Goal: Download file/media

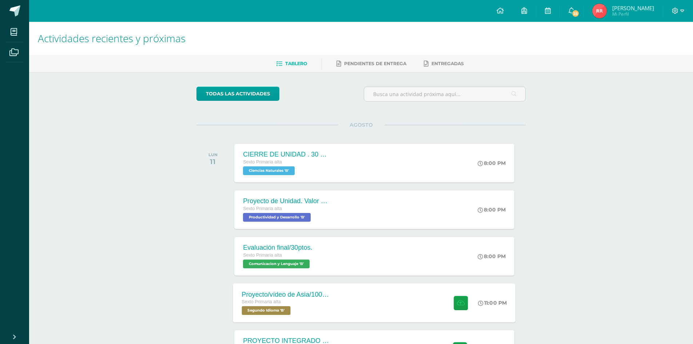
click at [306, 299] on div "Sexto Primaria alta" at bounding box center [286, 302] width 88 height 8
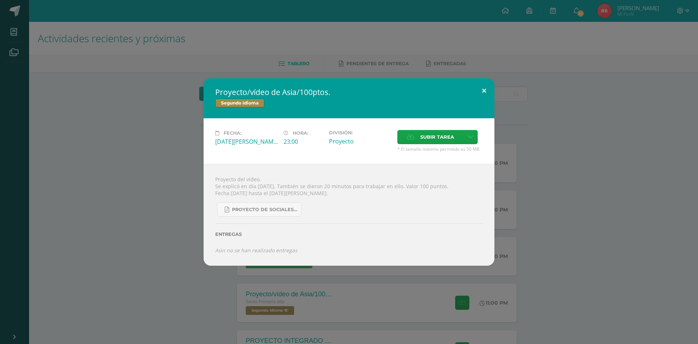
click at [487, 92] on button at bounding box center [484, 90] width 21 height 25
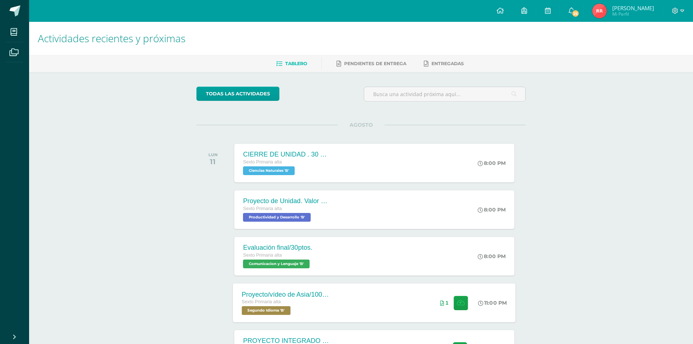
click at [306, 299] on div "Sexto Primaria alta" at bounding box center [286, 302] width 88 height 8
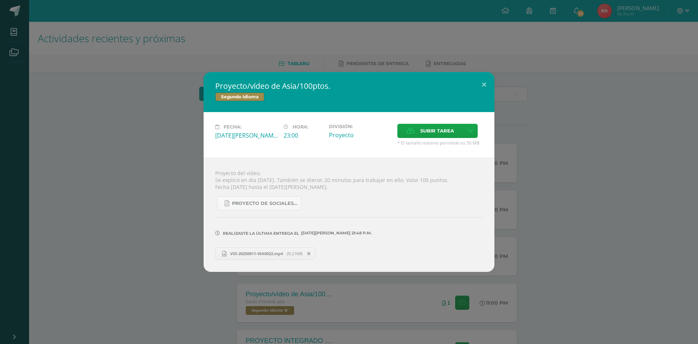
click at [259, 252] on span "VID-20250811-WA0022.mp4" at bounding box center [257, 253] width 60 height 5
click at [488, 91] on button at bounding box center [484, 84] width 21 height 25
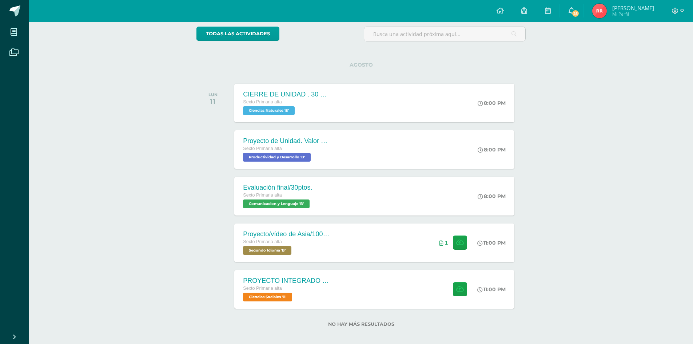
scroll to position [66, 0]
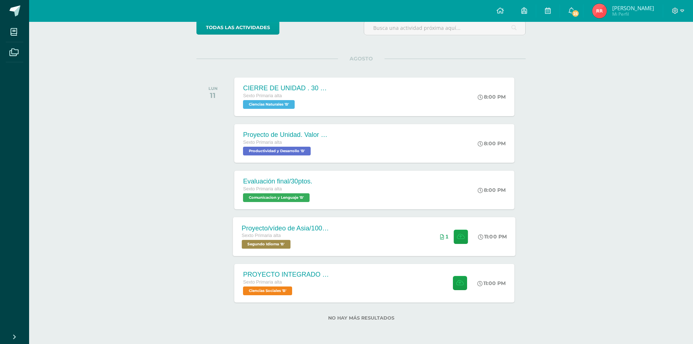
click at [415, 236] on div "Proyecto/vídeo de Asia/100ptos. Sexto Primaria alta Segundo Idioma 'B' 11:00 PM…" at bounding box center [374, 236] width 283 height 39
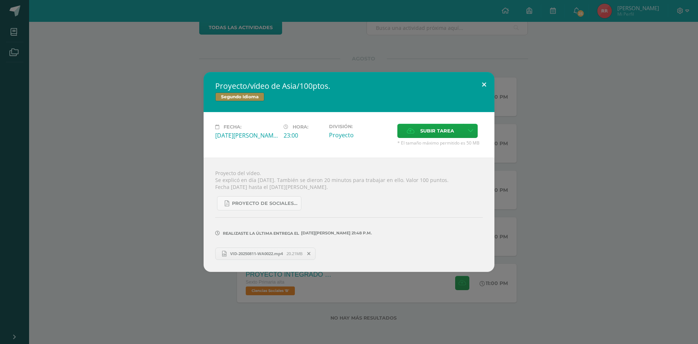
click at [488, 83] on button at bounding box center [484, 84] width 21 height 25
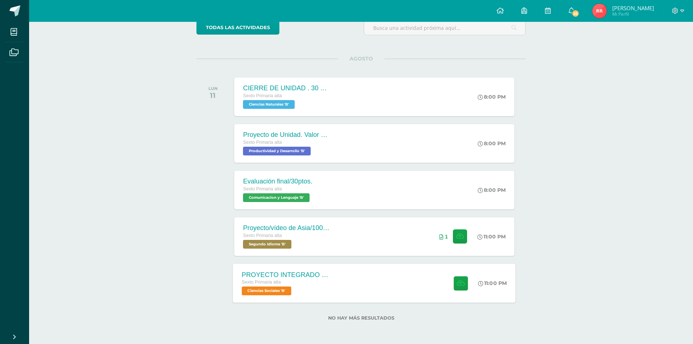
click at [401, 283] on div "PROYECTO INTEGRADO DE CIENCIAS SOCIALES Y KAQCHIQUEL, VALOR 30 PUNTOS. Sexto Pr…" at bounding box center [374, 282] width 283 height 39
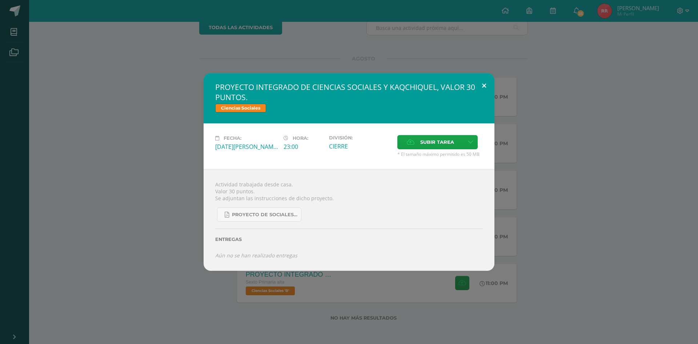
click at [484, 85] on button at bounding box center [484, 85] width 21 height 25
